Goal: Information Seeking & Learning: Understand process/instructions

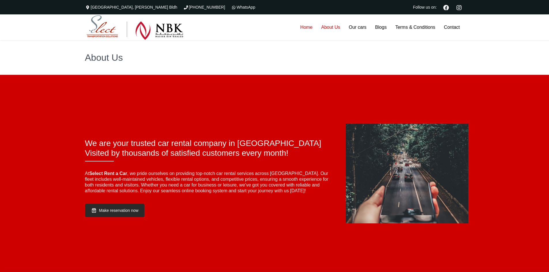
click at [310, 27] on link "Home" at bounding box center [306, 27] width 21 height 26
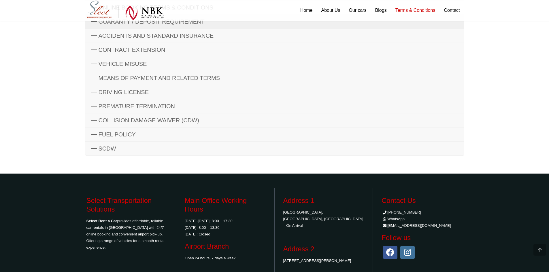
scroll to position [302, 0]
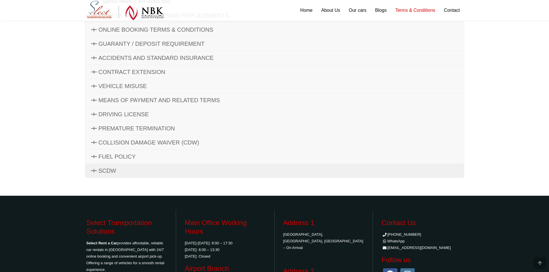
click at [224, 168] on link "SCDW" at bounding box center [274, 171] width 378 height 14
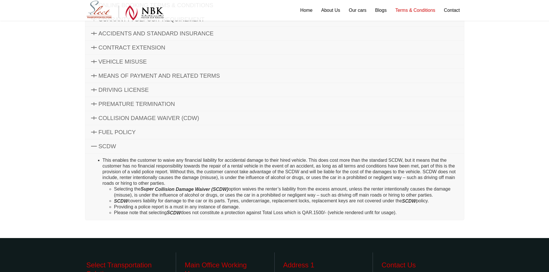
scroll to position [115, 0]
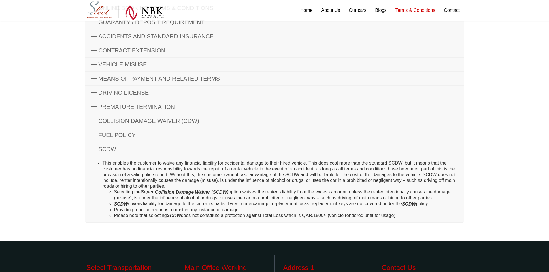
click at [222, 153] on link "SCDW" at bounding box center [274, 149] width 378 height 14
click at [96, 149] on icon at bounding box center [94, 148] width 6 height 3
click at [94, 150] on icon at bounding box center [94, 148] width 6 height 3
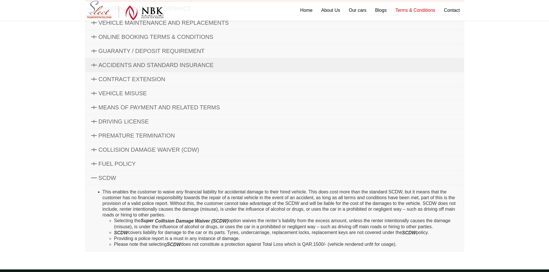
scroll to position [86, 0]
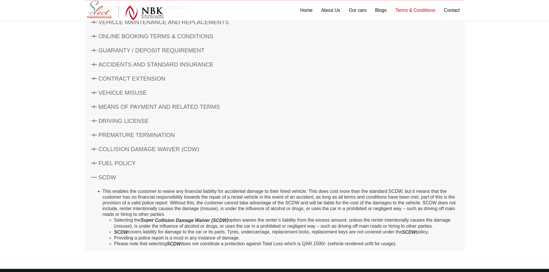
click at [107, 175] on span "SCDW" at bounding box center [108, 177] width 18 height 6
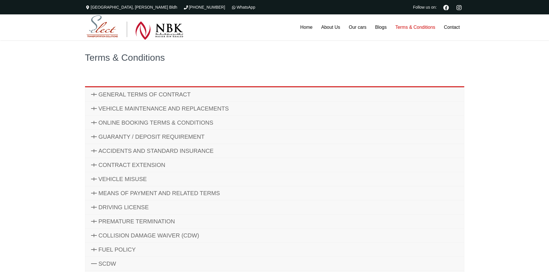
click at [399, 27] on link "Terms & Conditions" at bounding box center [415, 27] width 49 height 26
